Goal: Task Accomplishment & Management: Use online tool/utility

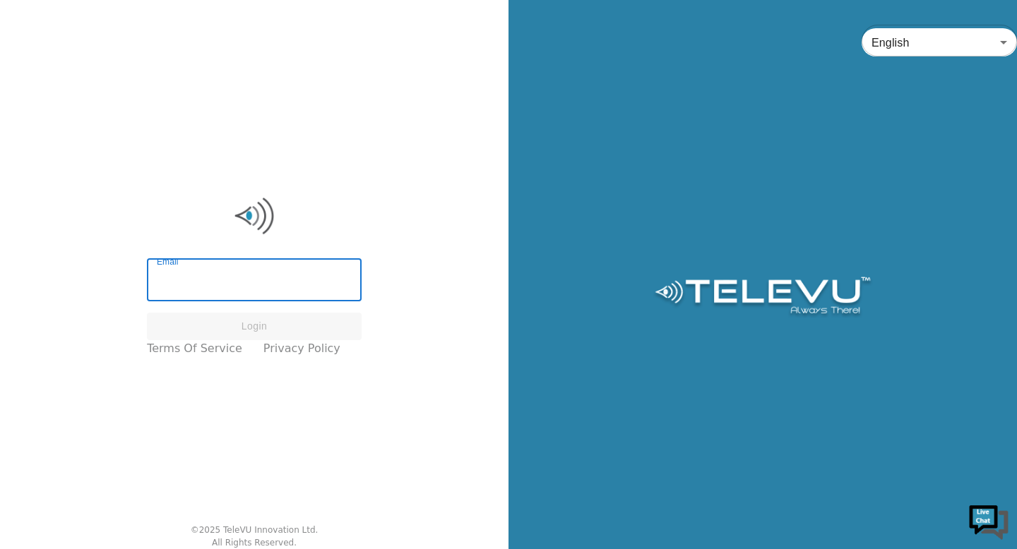
click at [237, 282] on input "Email" at bounding box center [254, 282] width 215 height 40
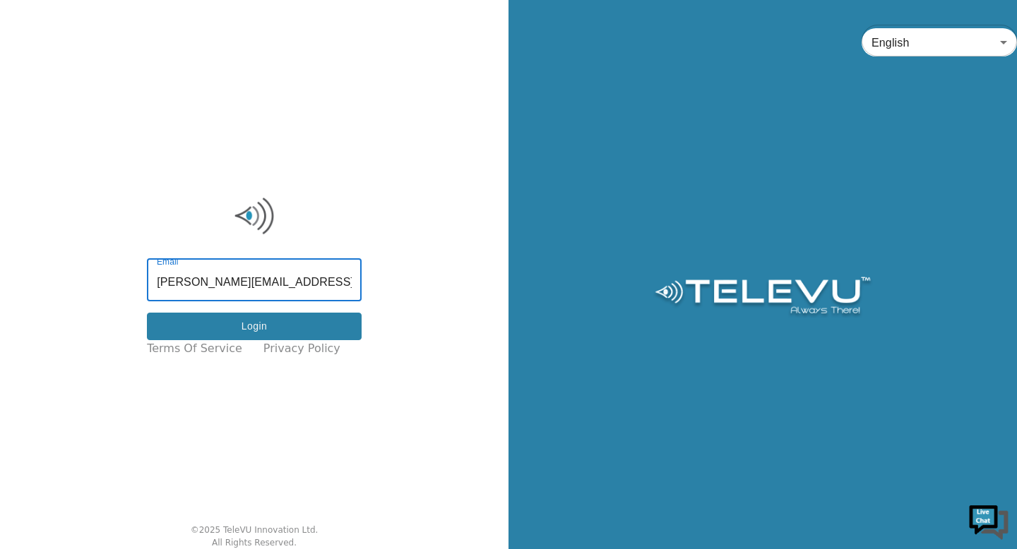
type input "ahmed.jad@nshealth.ca"
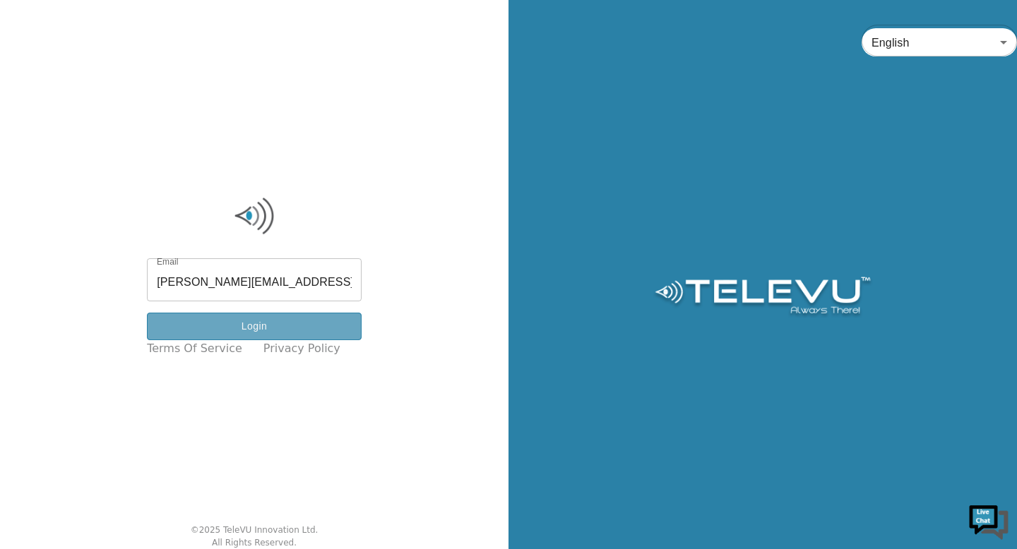
click at [263, 323] on button "Login" at bounding box center [254, 327] width 215 height 28
